Goal: Information Seeking & Learning: Learn about a topic

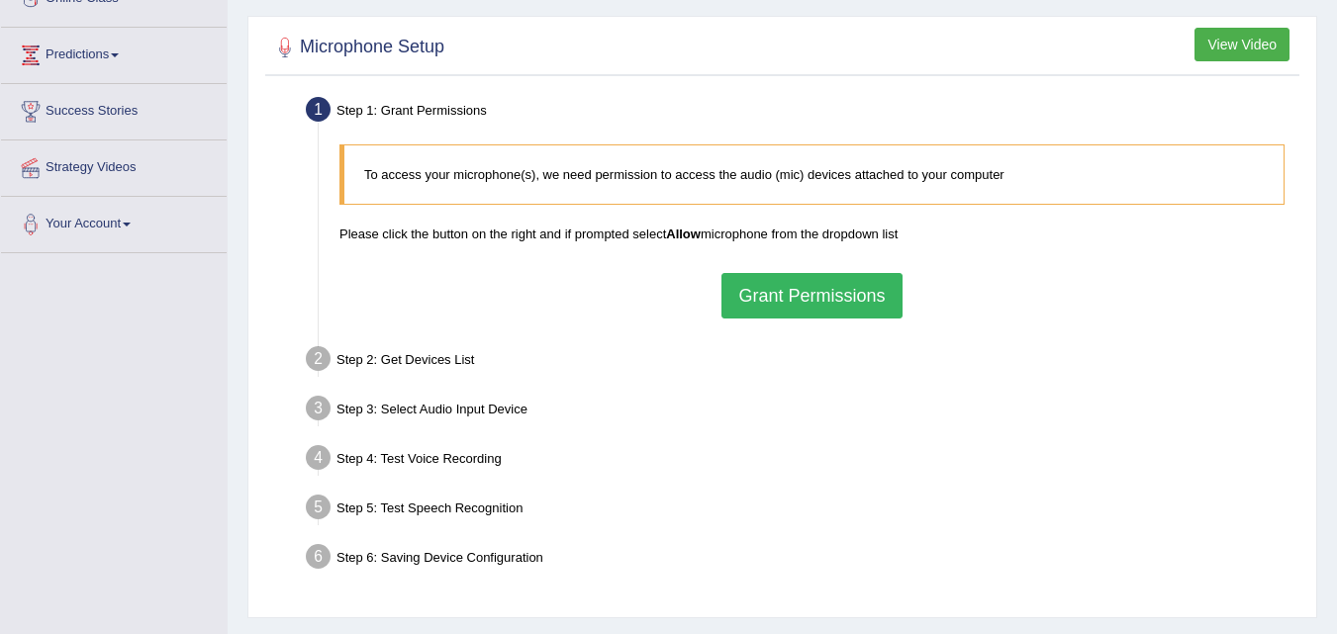
scroll to position [298, 0]
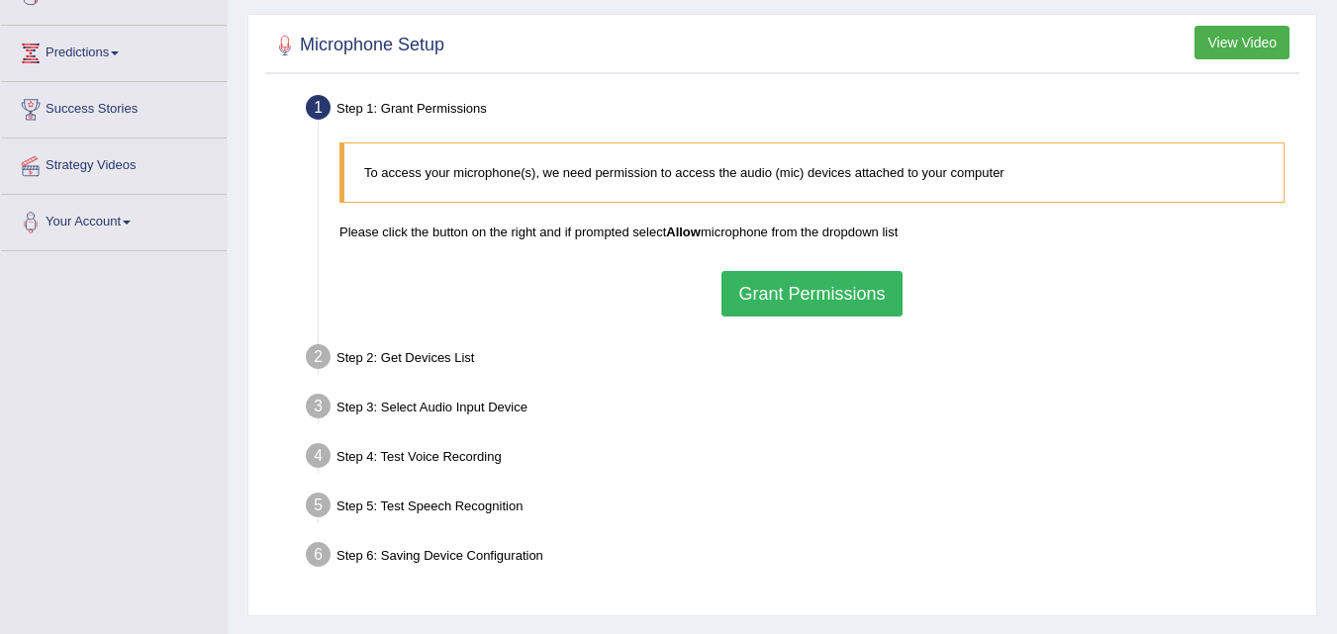
click at [881, 285] on button "Grant Permissions" at bounding box center [812, 294] width 180 height 46
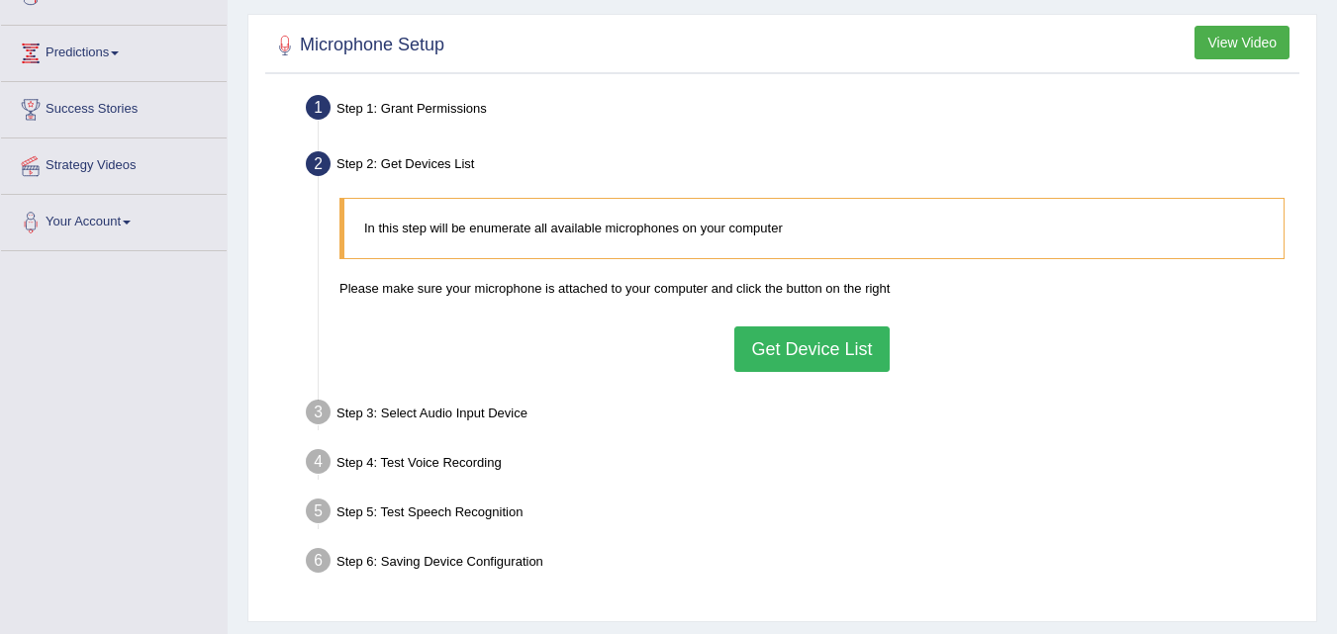
click at [792, 349] on button "Get Device List" at bounding box center [811, 350] width 154 height 46
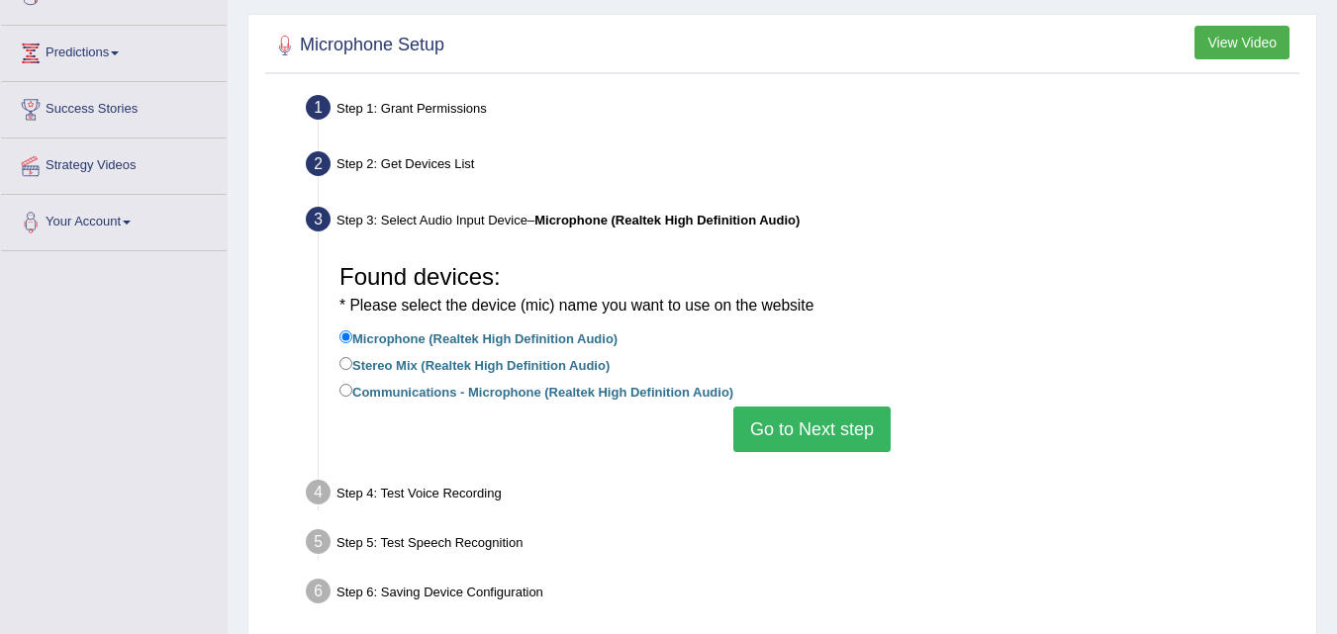
click at [790, 423] on button "Go to Next step" at bounding box center [811, 430] width 157 height 46
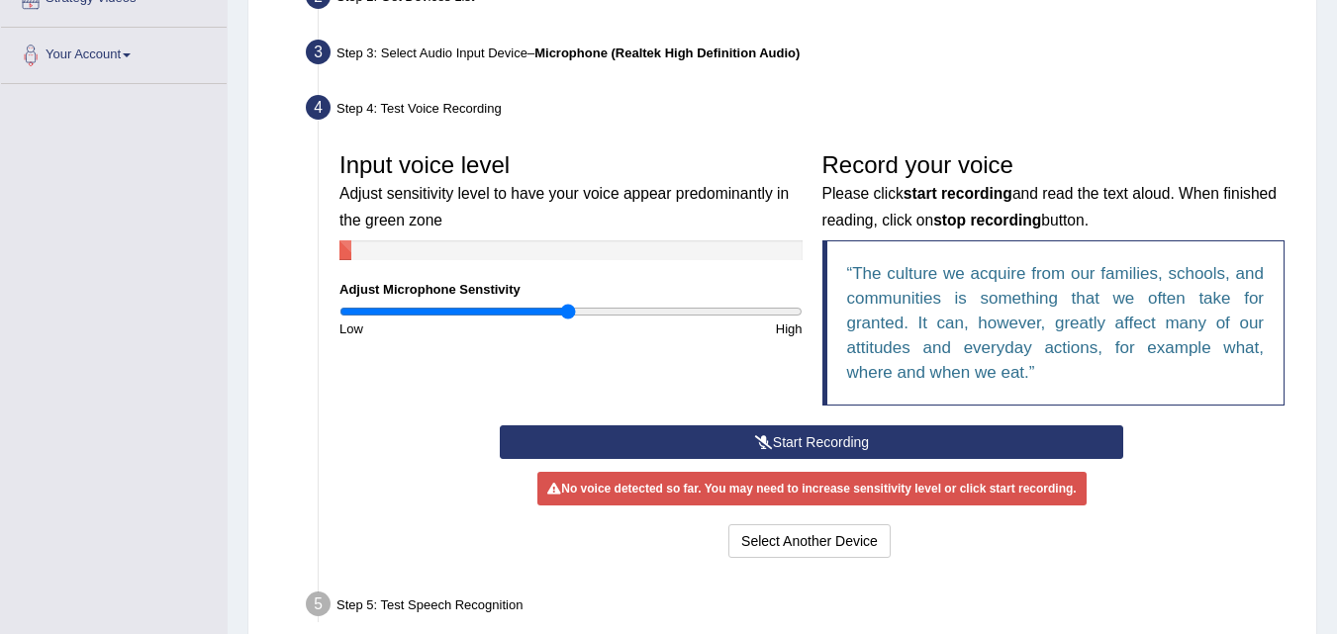
scroll to position [516, 0]
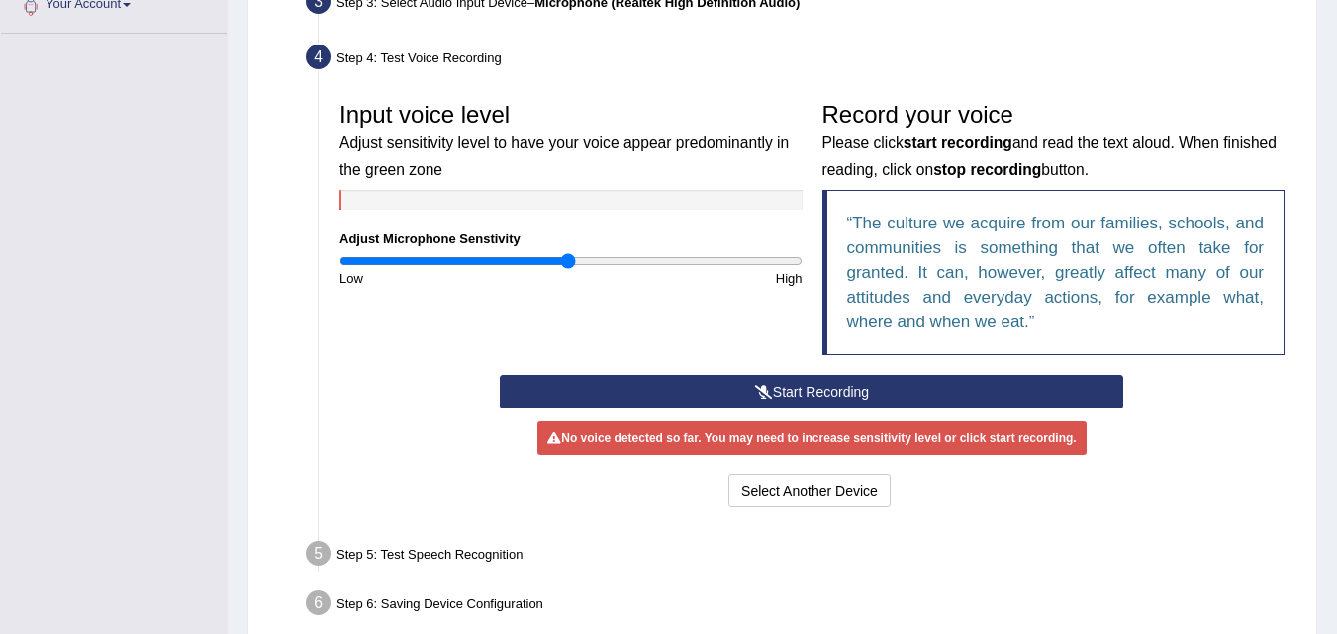
click at [926, 390] on button "Start Recording" at bounding box center [812, 392] width 624 height 34
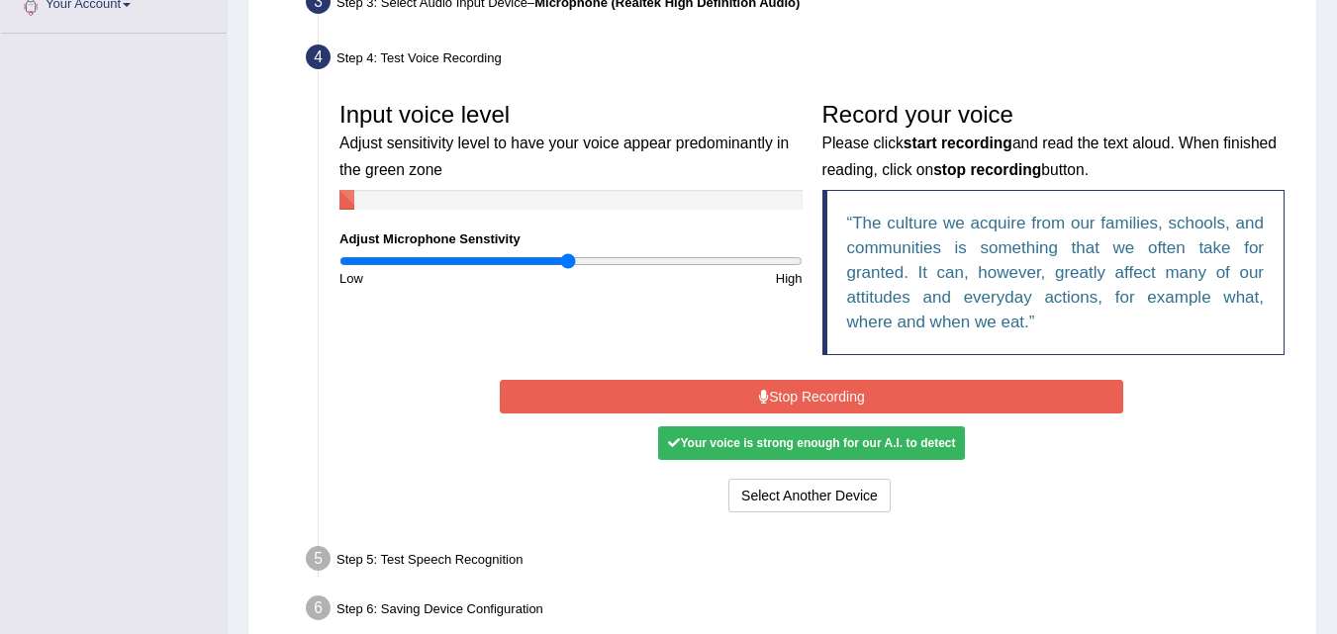
click at [926, 390] on button "Stop Recording" at bounding box center [812, 397] width 624 height 34
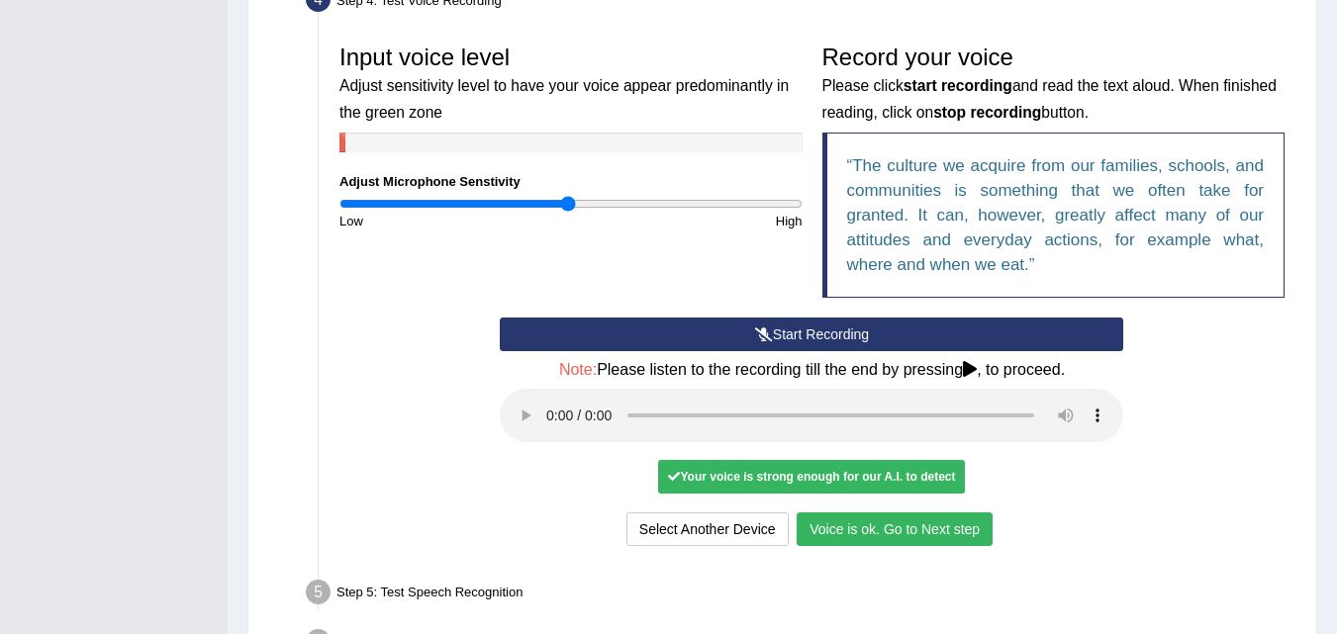
scroll to position [701, 0]
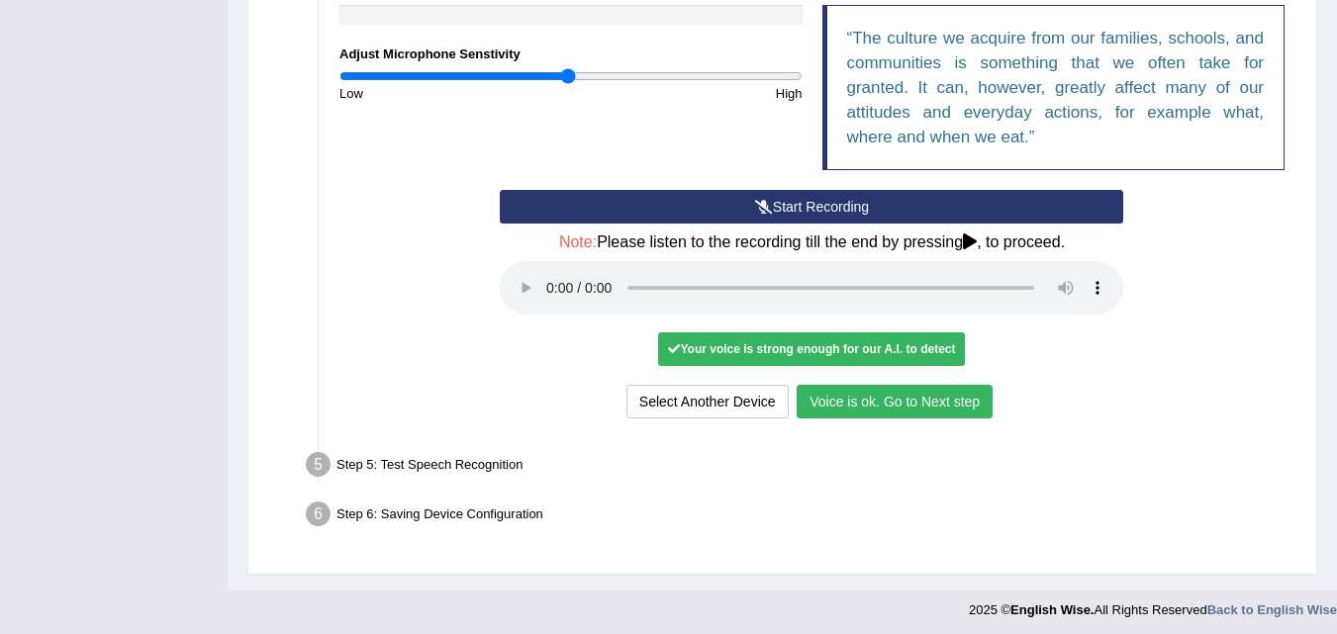
click at [844, 402] on button "Voice is ok. Go to Next step" at bounding box center [895, 402] width 196 height 34
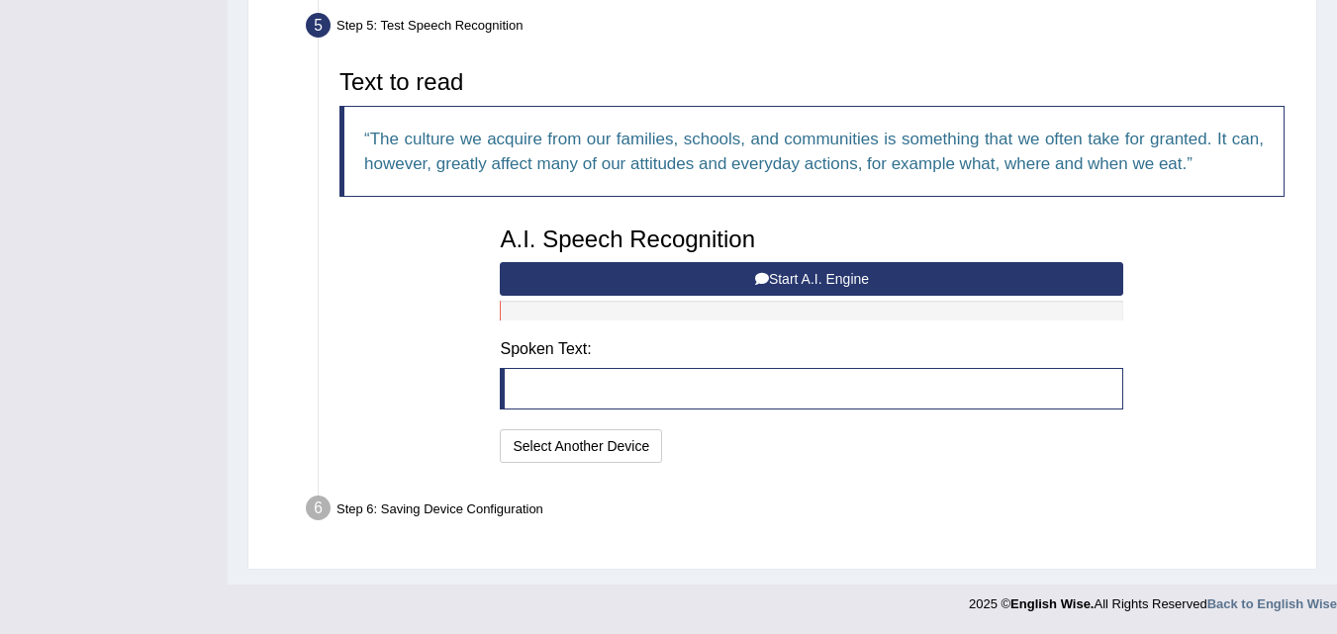
scroll to position [604, 0]
click at [882, 269] on button "Start A.I. Engine" at bounding box center [812, 279] width 624 height 34
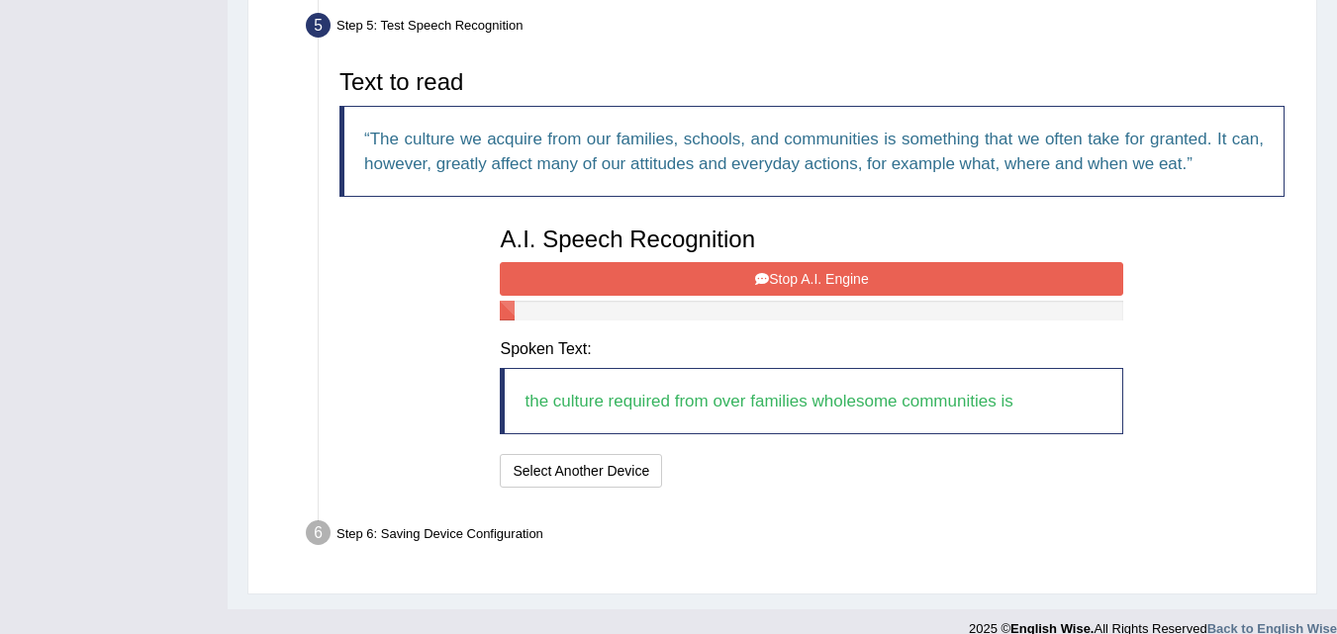
drag, startPoint x: 882, startPoint y: 269, endPoint x: 877, endPoint y: 288, distance: 19.4
click at [877, 288] on button "Stop A.I. Engine" at bounding box center [812, 279] width 624 height 34
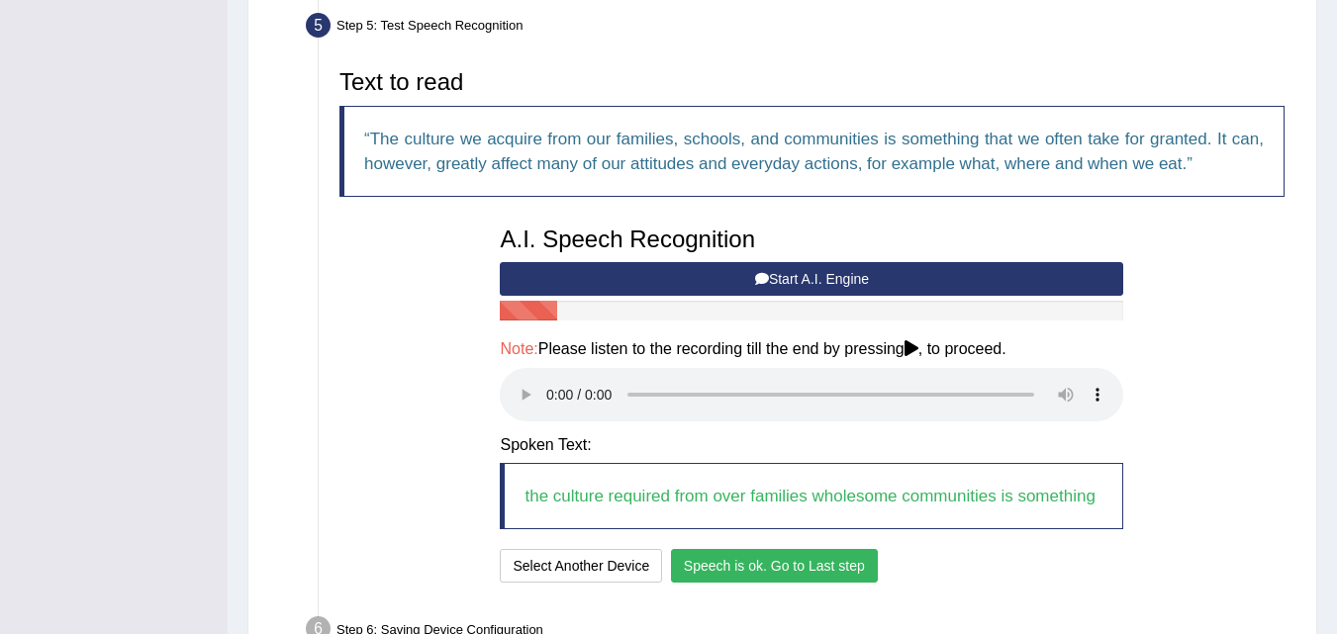
scroll to position [725, 0]
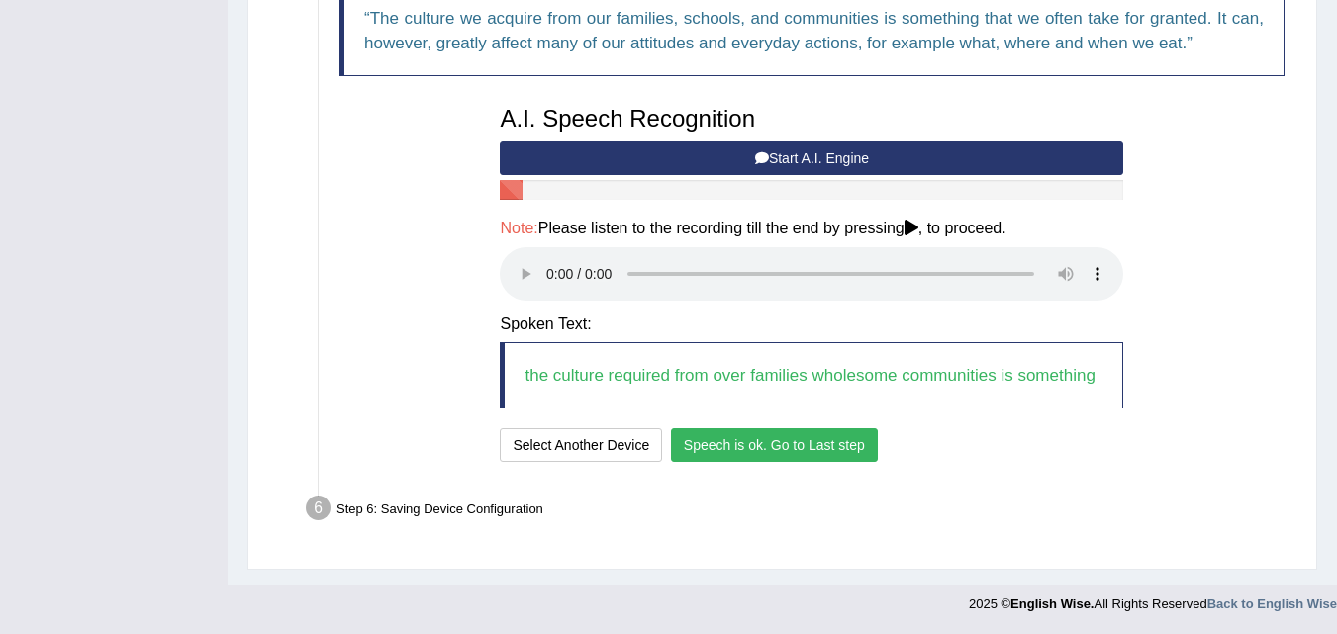
click at [866, 438] on button "Speech is ok. Go to Last step" at bounding box center [774, 446] width 207 height 34
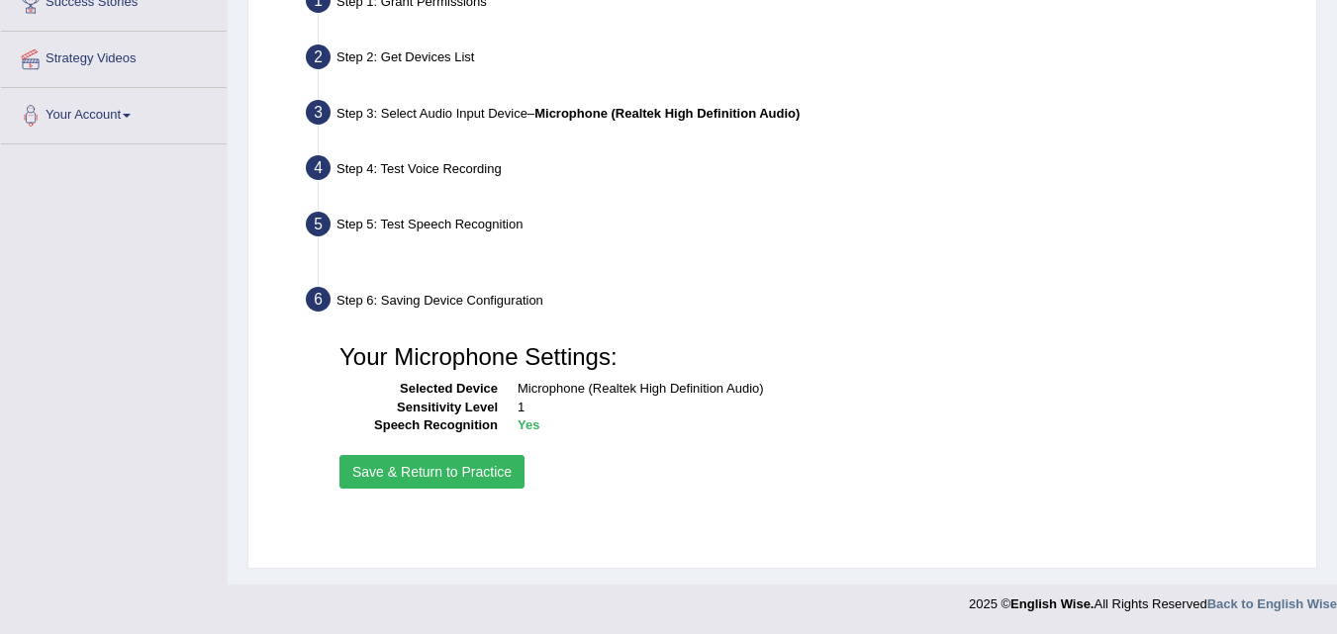
scroll to position [405, 0]
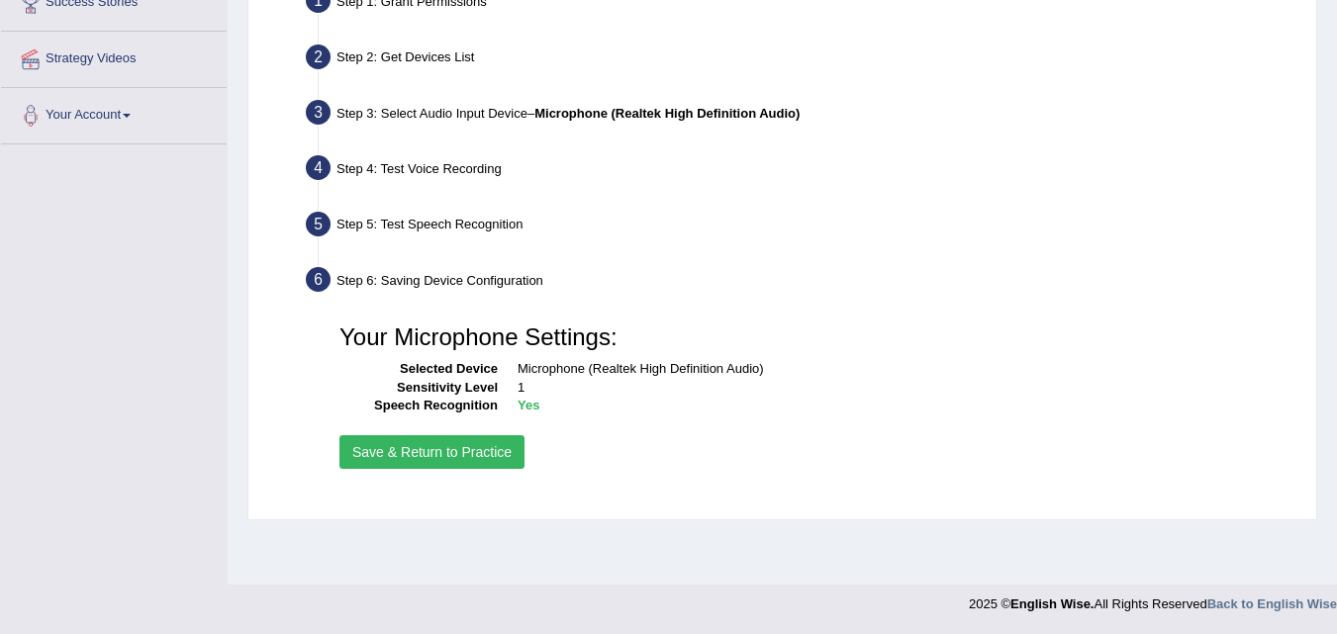
click at [403, 440] on button "Save & Return to Practice" at bounding box center [432, 453] width 185 height 34
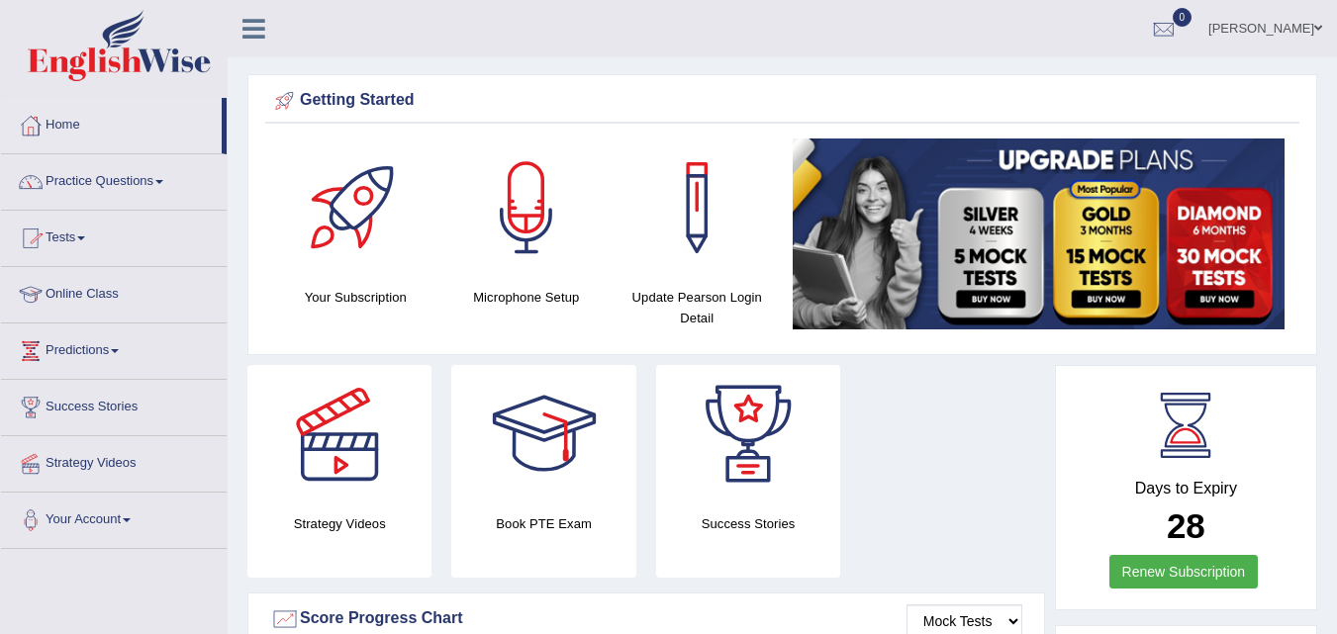
click at [137, 175] on link "Practice Questions" at bounding box center [114, 178] width 226 height 49
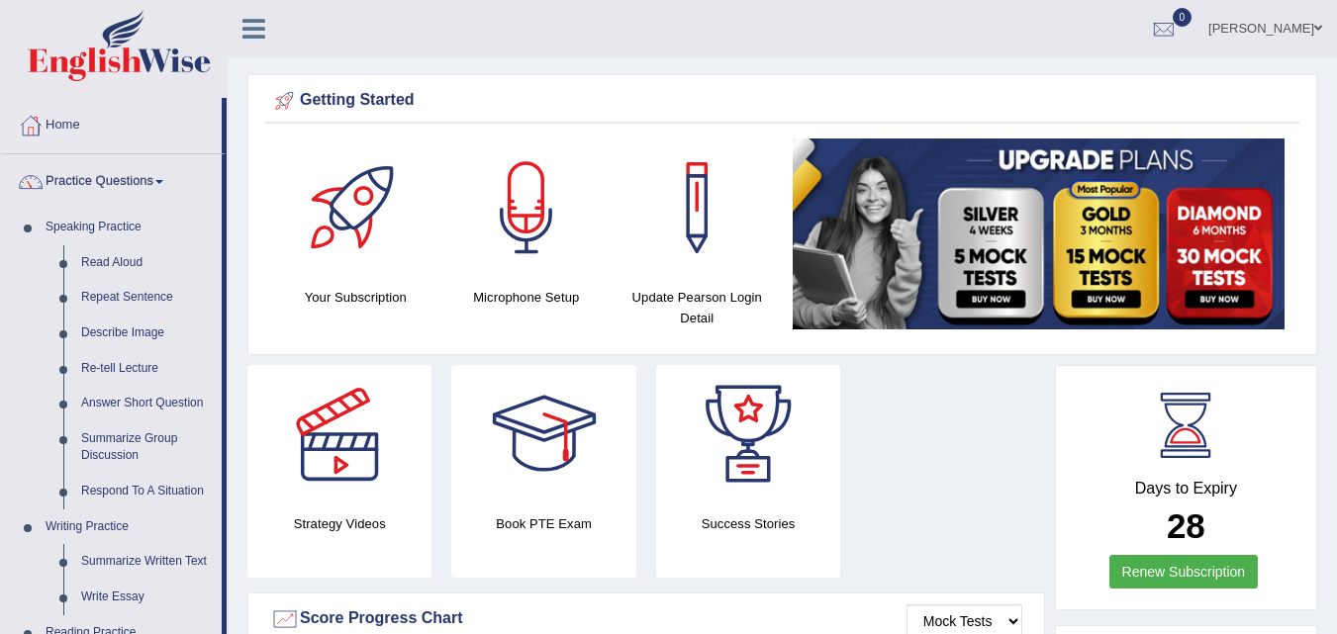
click at [115, 259] on link "Read Aloud" at bounding box center [146, 263] width 149 height 36
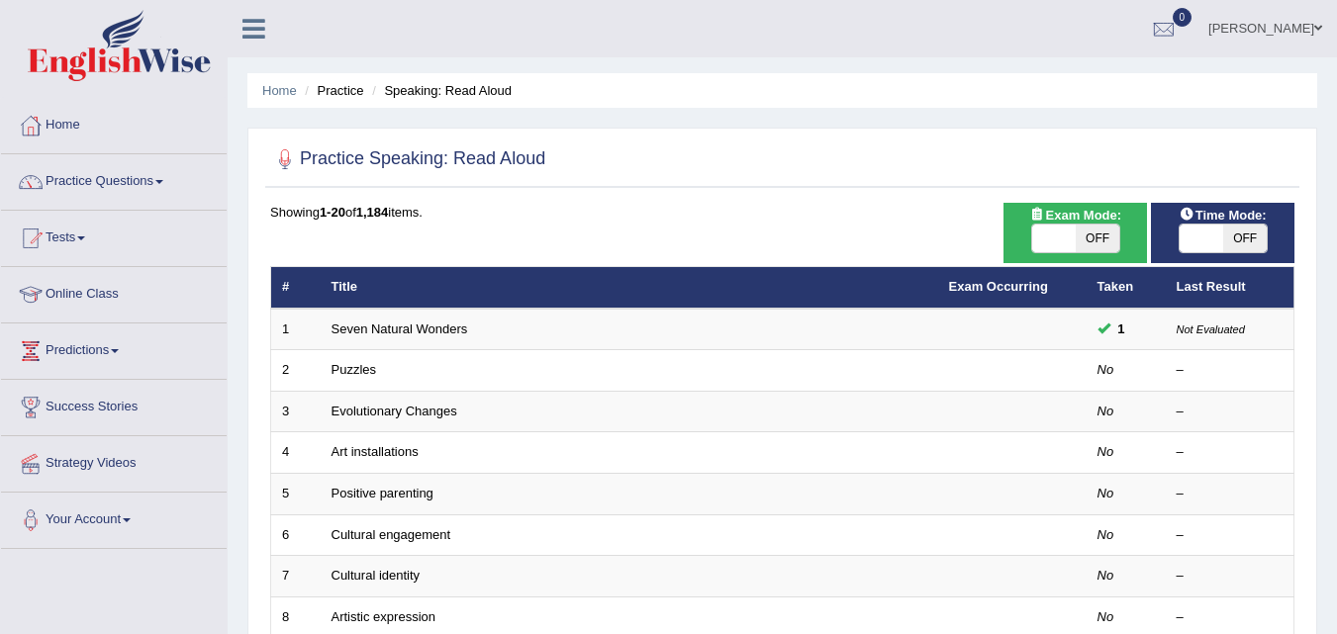
click at [1066, 244] on span at bounding box center [1054, 239] width 44 height 28
checkbox input "true"
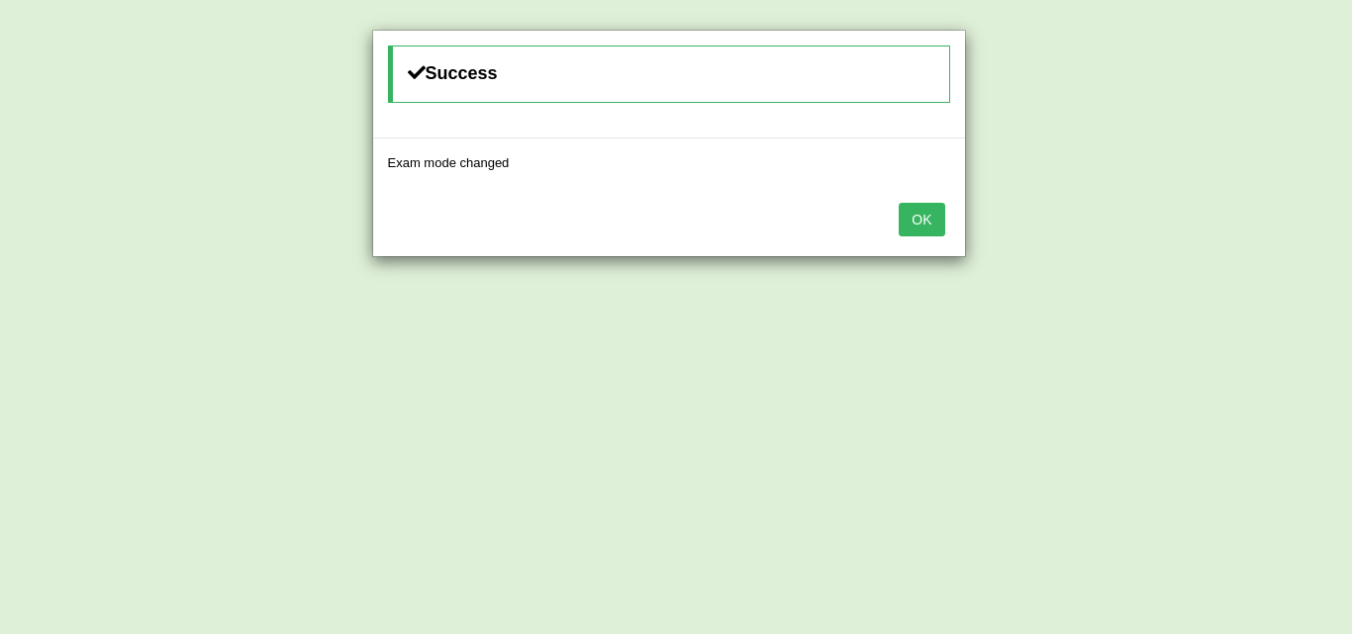
click at [927, 223] on button "OK" at bounding box center [922, 220] width 46 height 34
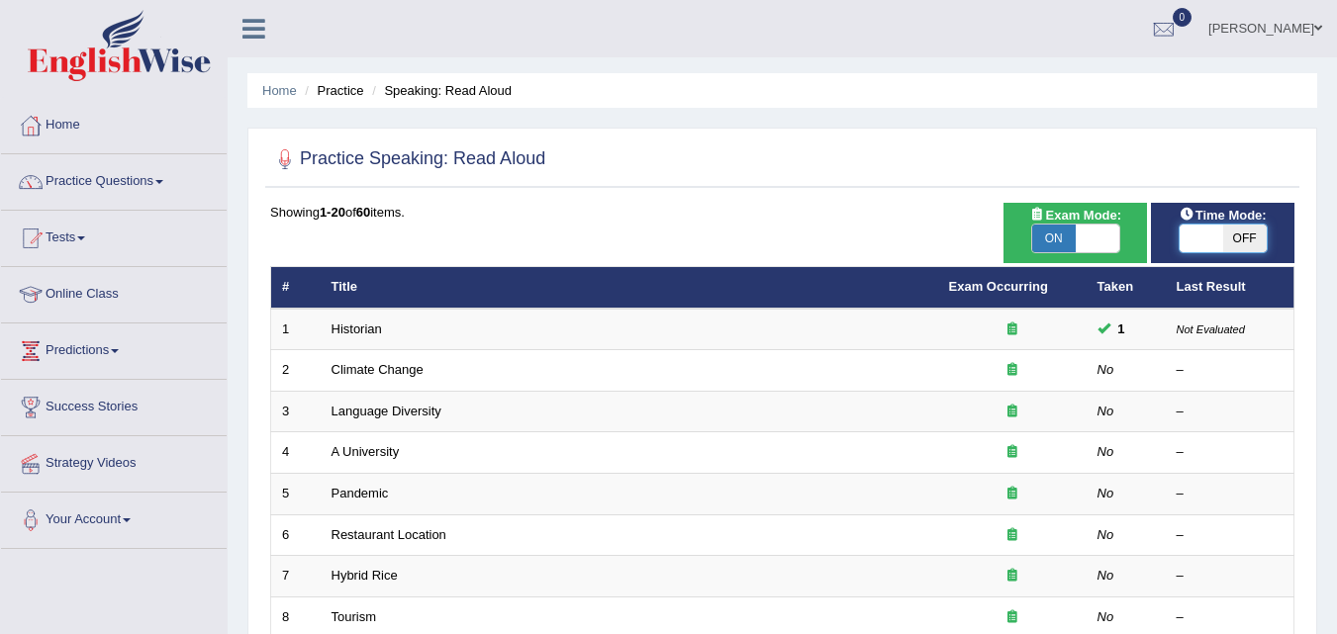
click at [1200, 233] on span at bounding box center [1202, 239] width 44 height 28
checkbox input "true"
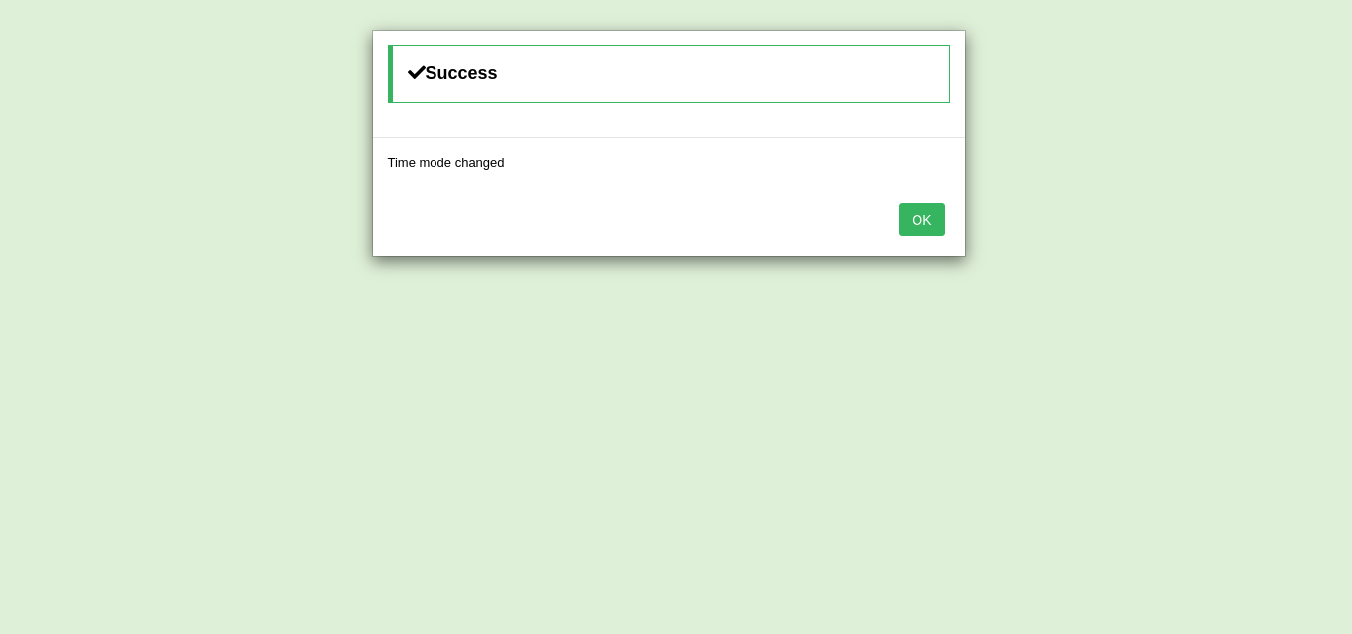
click at [915, 228] on button "OK" at bounding box center [922, 220] width 46 height 34
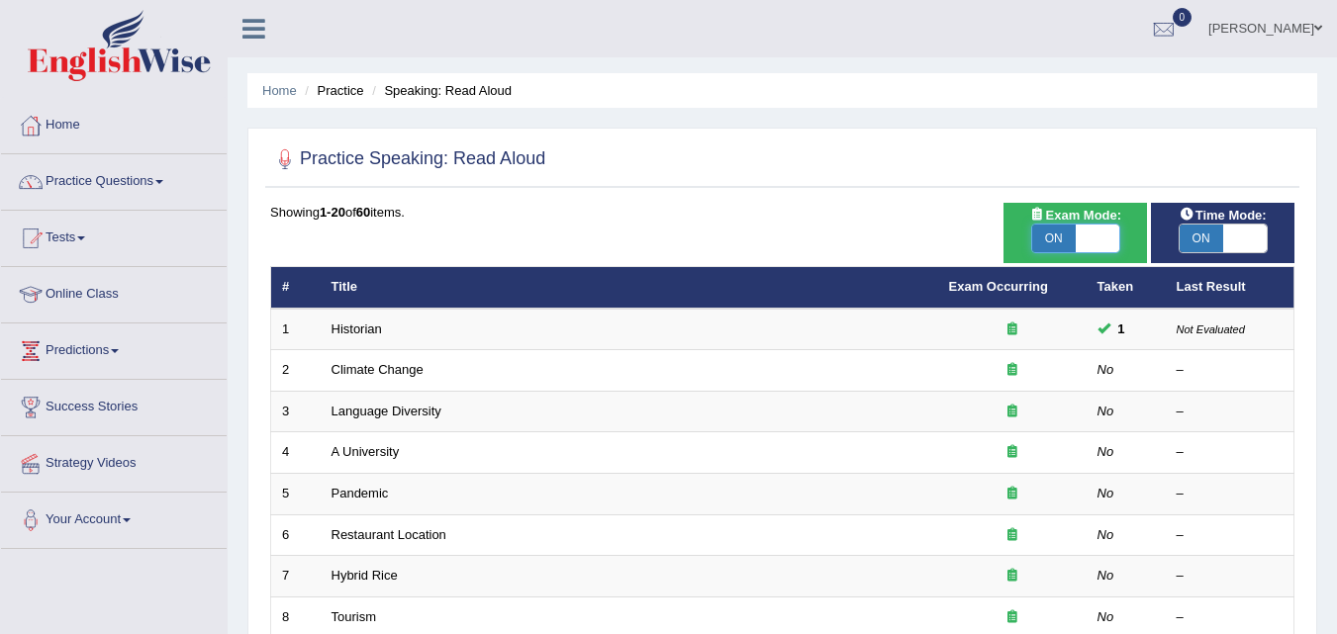
click at [1089, 238] on span at bounding box center [1098, 239] width 44 height 28
checkbox input "false"
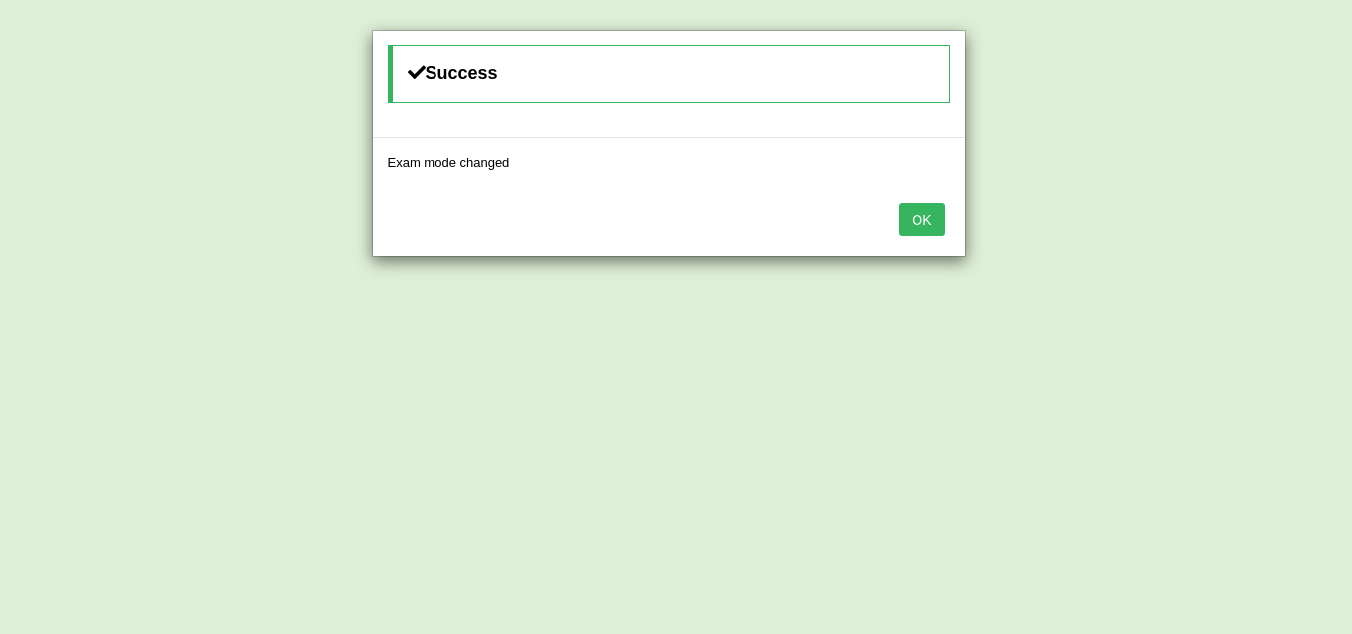
click at [1238, 238] on div "Success Exam mode changed OK" at bounding box center [676, 317] width 1352 height 634
click at [926, 224] on button "OK" at bounding box center [922, 220] width 46 height 34
